Goal: Task Accomplishment & Management: Complete application form

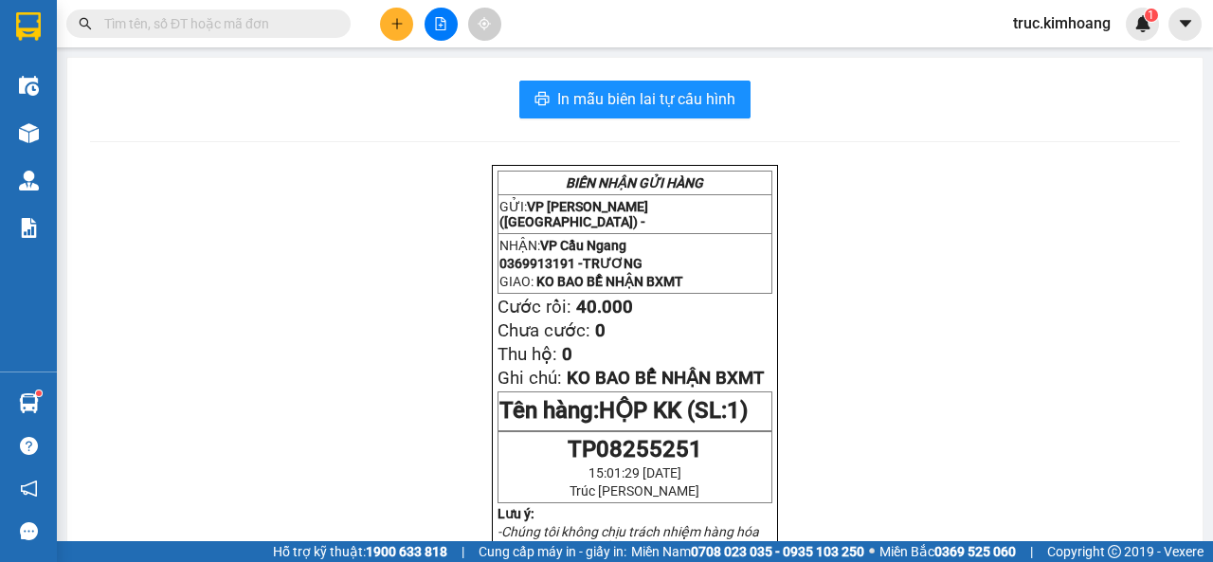
click at [382, 31] on button at bounding box center [396, 24] width 33 height 33
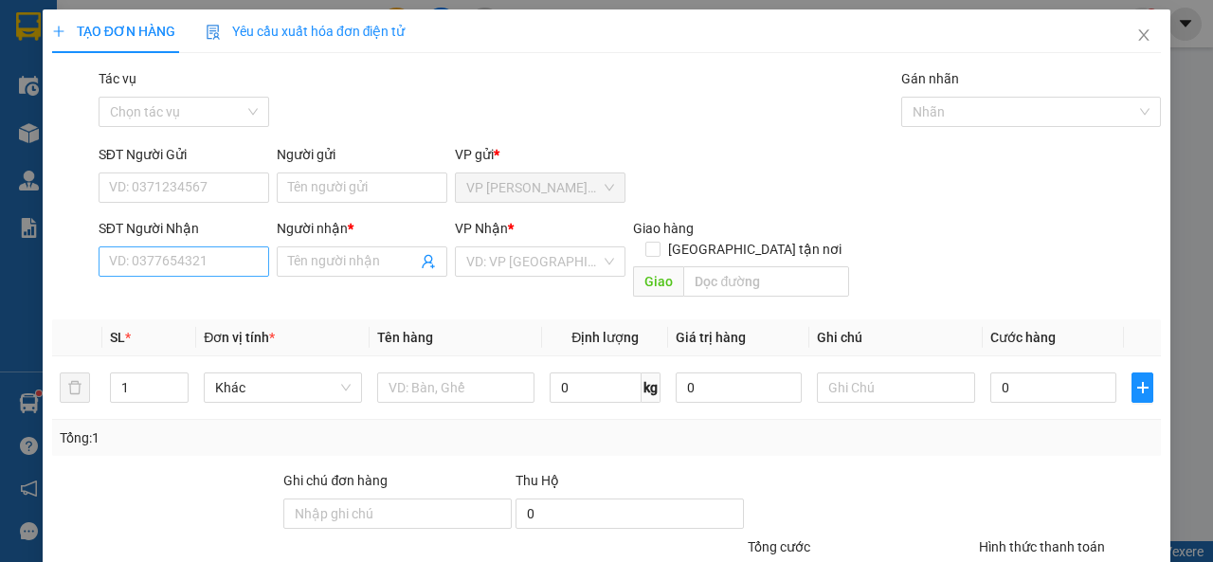
click at [134, 276] on div "SĐT Người Nhận VD: 0377654321" at bounding box center [184, 251] width 171 height 66
click at [140, 263] on input "SĐT Người Nhận" at bounding box center [184, 261] width 171 height 30
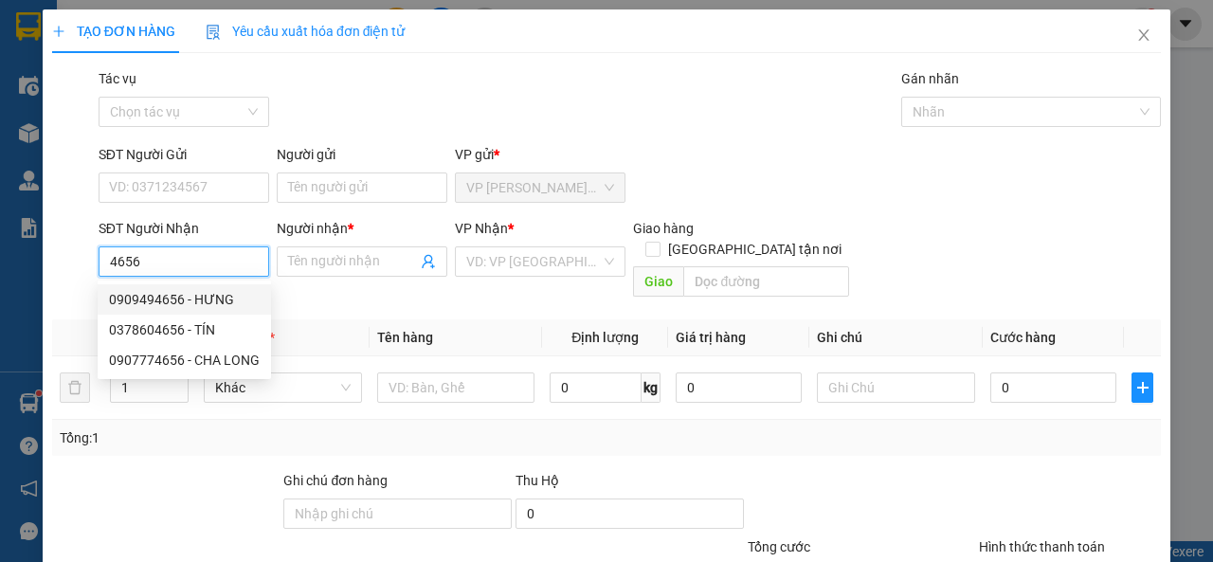
click at [223, 296] on div "0909494656 - HƯNG" at bounding box center [184, 299] width 151 height 21
type input "0909494656"
type input "HƯNG"
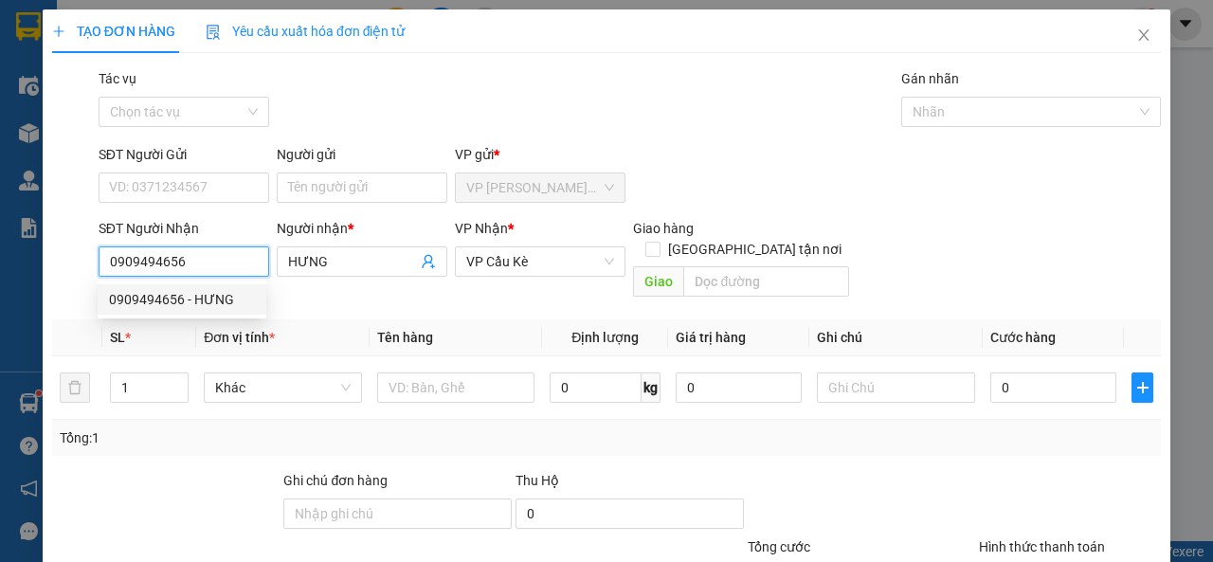
type input "50.000"
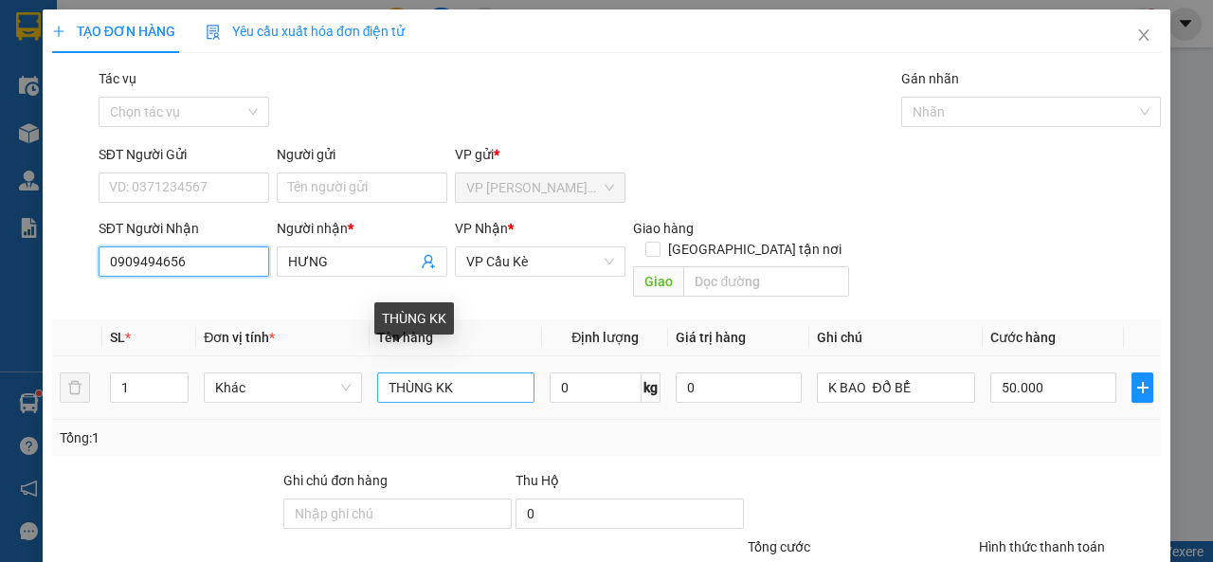
type input "0909494656"
drag, startPoint x: 479, startPoint y: 363, endPoint x: 365, endPoint y: 368, distance: 114.8
click at [370, 368] on td "THÙNG KK" at bounding box center [456, 387] width 173 height 63
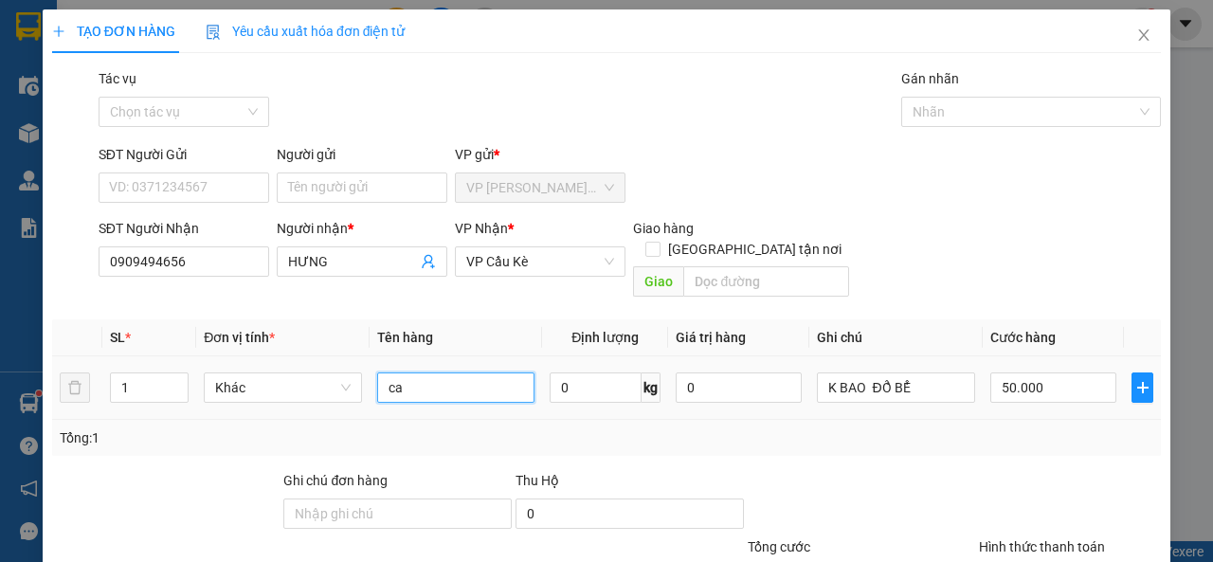
type input "c"
type input "t"
type input "CAN DẦU KK"
click at [181, 373] on span "Increase Value" at bounding box center [177, 381] width 21 height 17
type input "3"
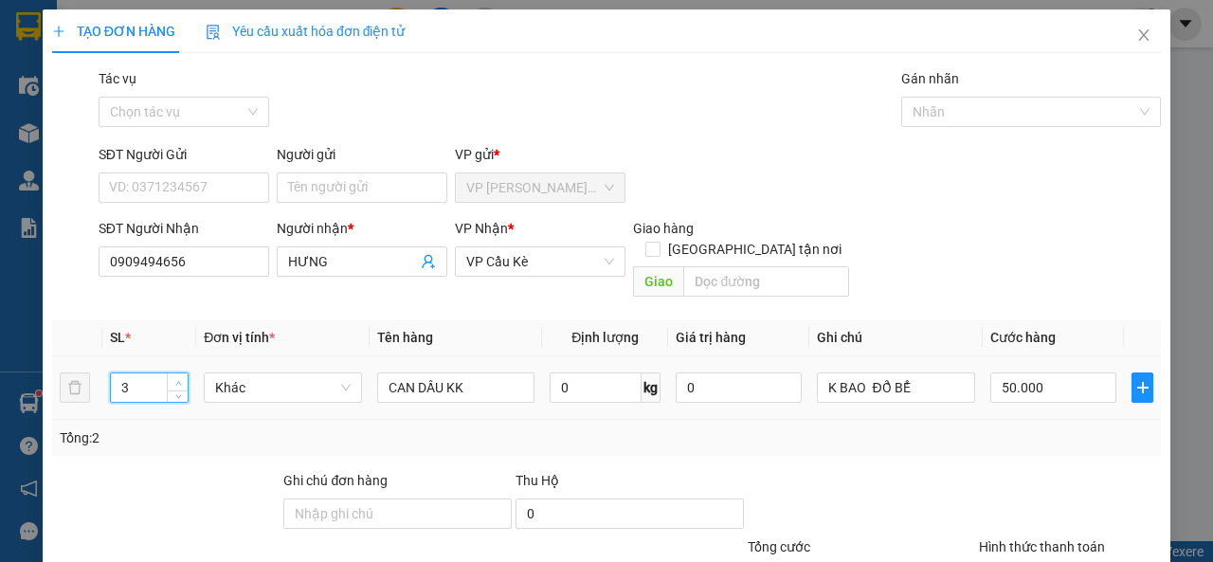
click at [181, 373] on span "Increase Value" at bounding box center [177, 381] width 21 height 17
type input "1"
type input "15"
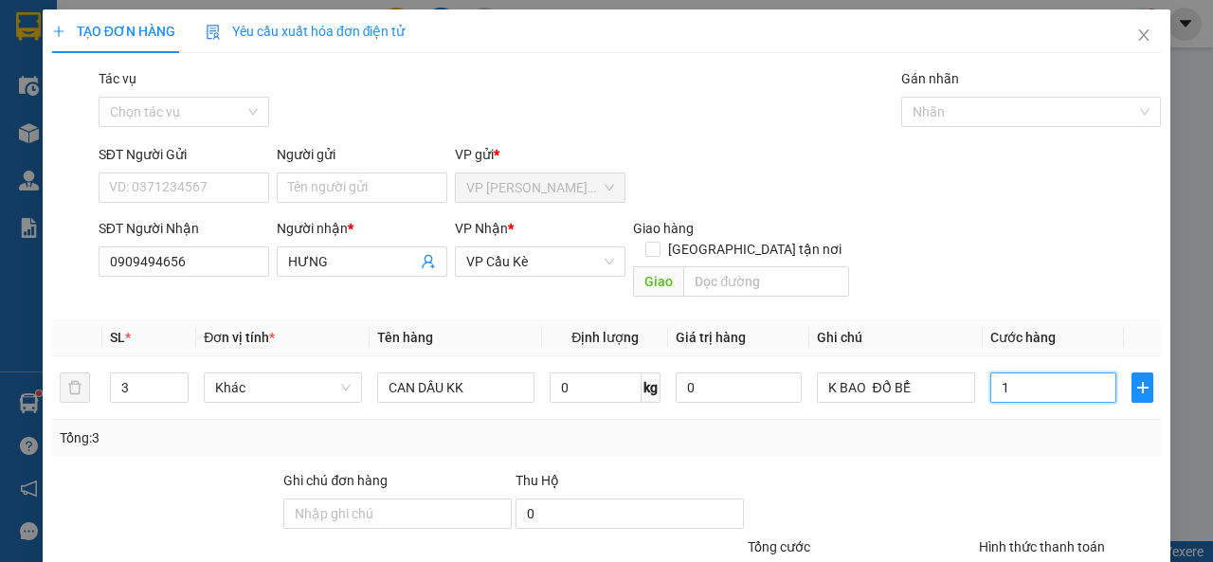
type input "15"
type input "150"
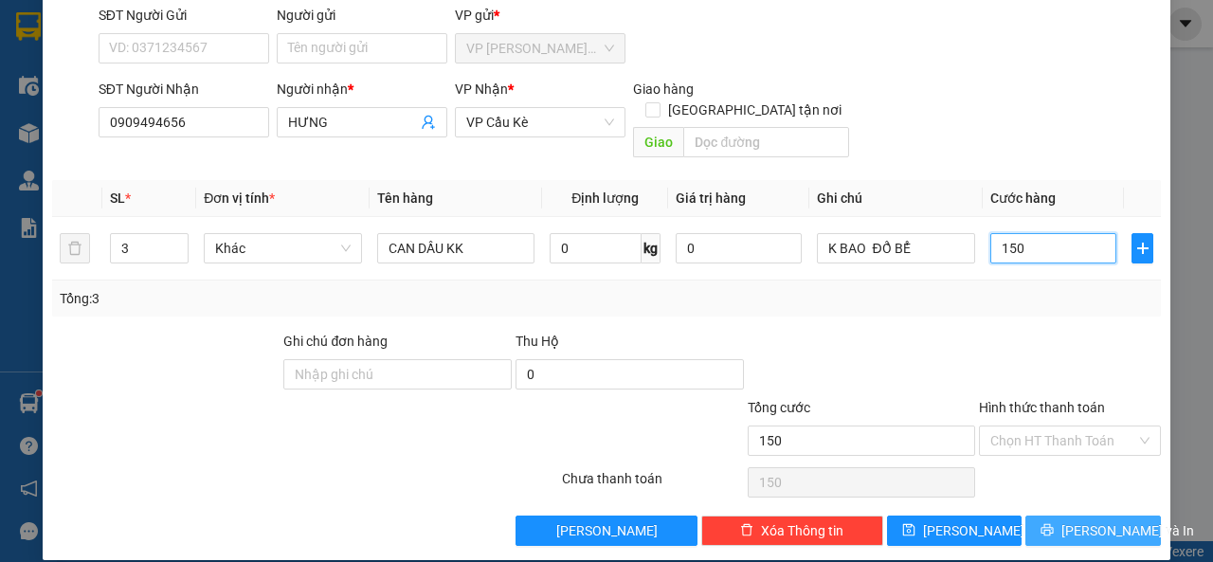
type input "150"
click at [1026, 517] on button "[PERSON_NAME] và In" at bounding box center [1092, 530] width 135 height 30
type input "150.000"
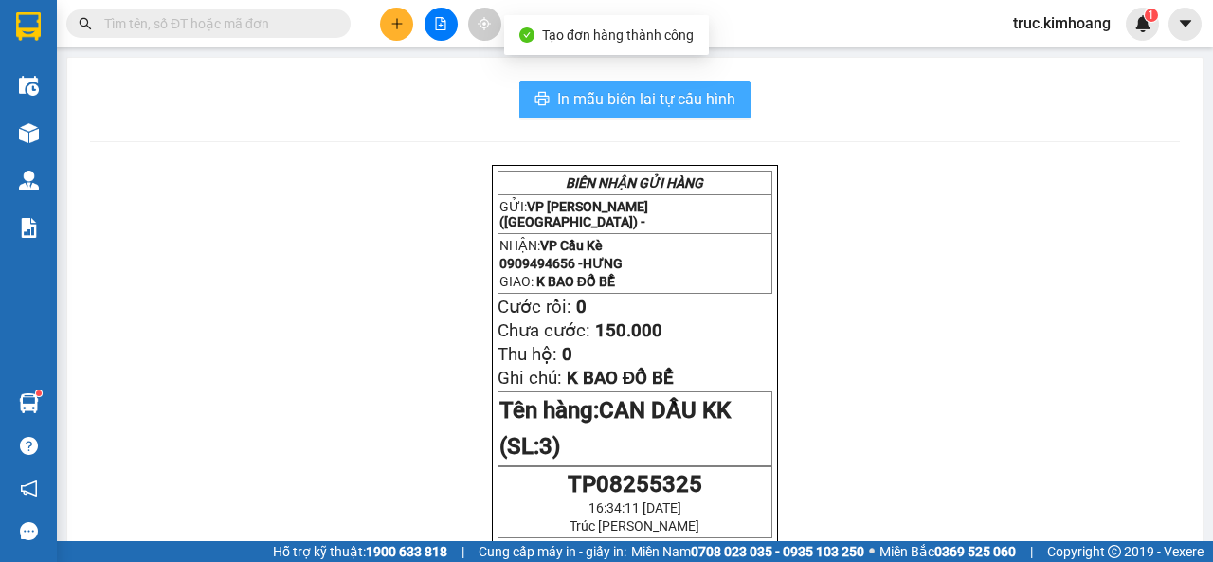
click at [635, 91] on span "In mẫu biên lai tự cấu hình" at bounding box center [646, 99] width 178 height 24
